Goal: Check status

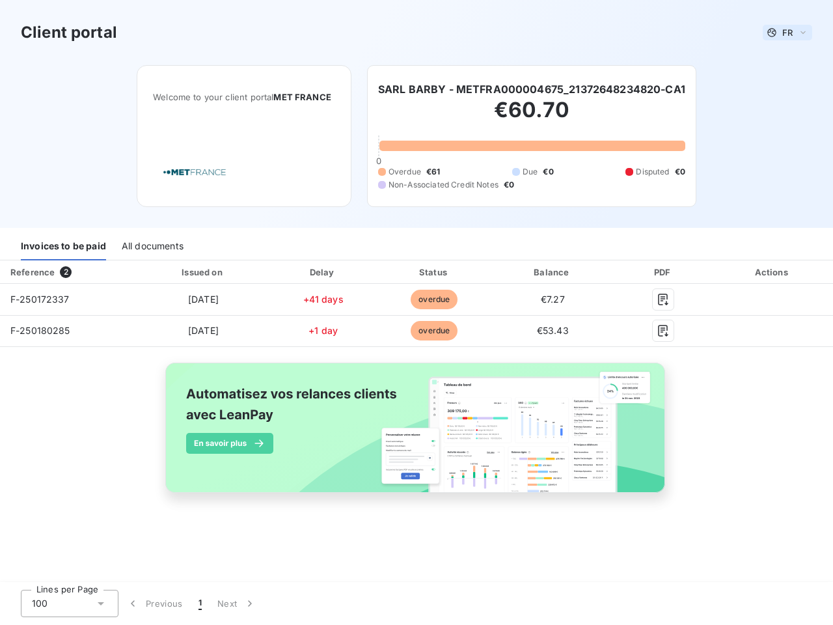
click at [787, 33] on span "FR" at bounding box center [787, 32] width 10 height 10
click at [533, 89] on h6 "SARL BARBY - METFRA000004675_21372648234820-CA1" at bounding box center [531, 89] width 307 height 16
click at [63, 247] on div "Invoices to be paid" at bounding box center [63, 246] width 85 height 27
click at [152, 247] on div "All documents" at bounding box center [153, 246] width 62 height 27
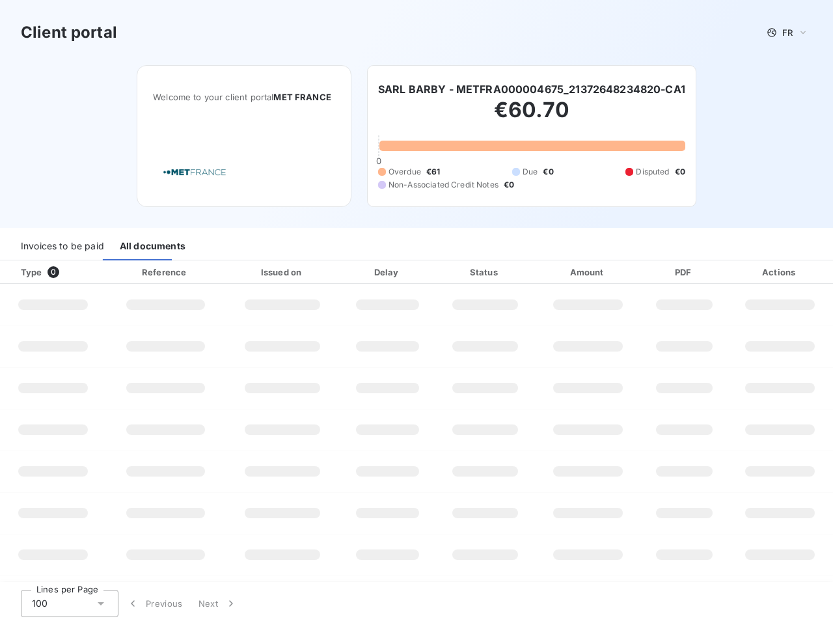
click at [68, 272] on div "Type 0" at bounding box center [58, 271] width 90 height 13
click at [202, 272] on div at bounding box center [205, 271] width 13 height 13
click at [323, 272] on div at bounding box center [320, 271] width 13 height 13
click at [438, 272] on div "Status" at bounding box center [485, 271] width 94 height 13
click at [552, 272] on div "Amount" at bounding box center [587, 271] width 101 height 13
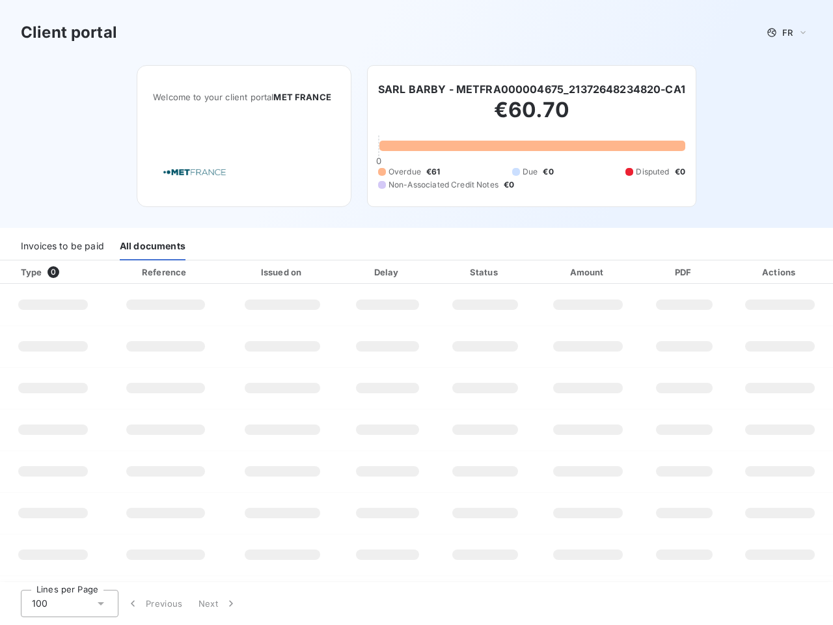
click at [663, 272] on div "PDF" at bounding box center [683, 271] width 81 height 13
